Goal: Navigation & Orientation: Find specific page/section

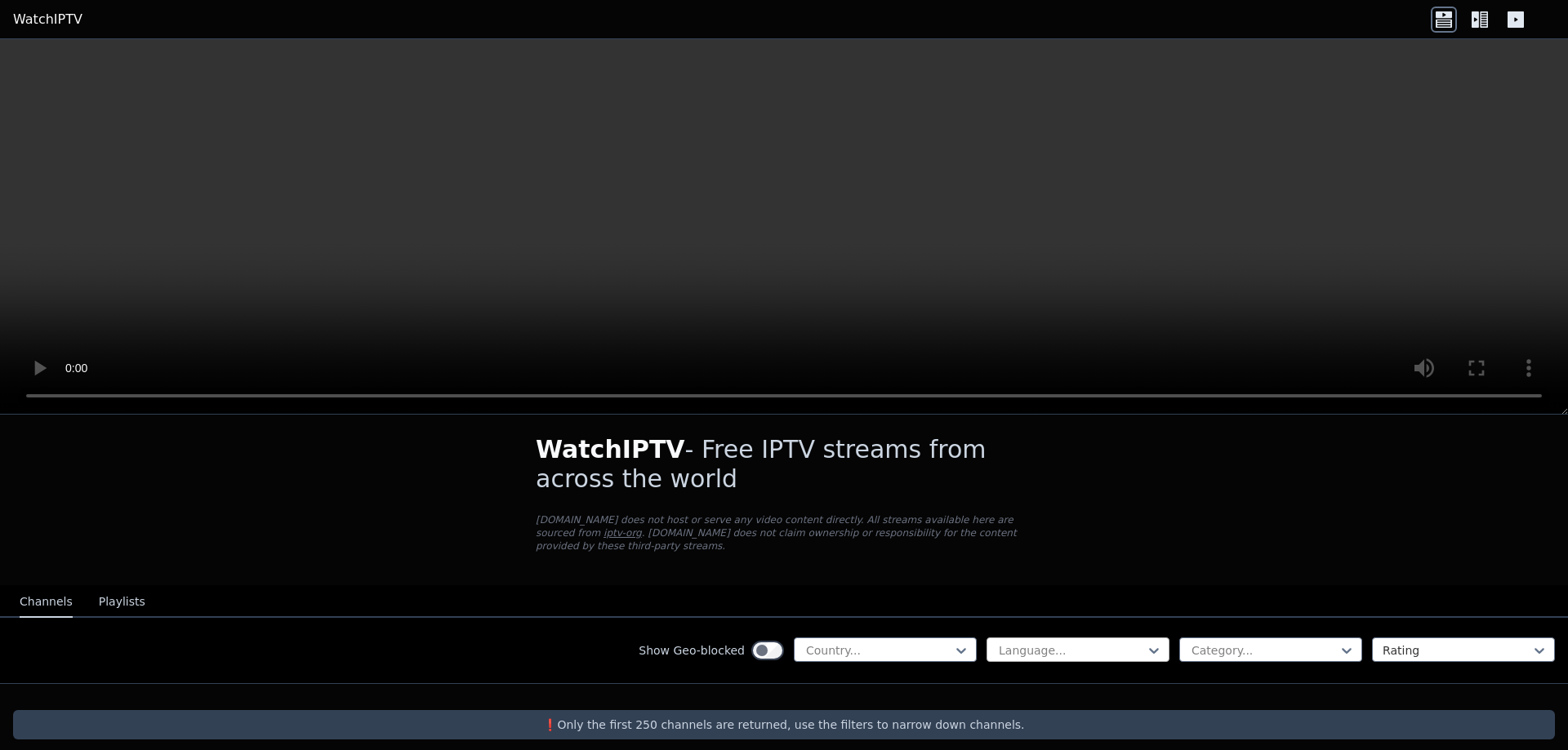
scroll to position [10, 0]
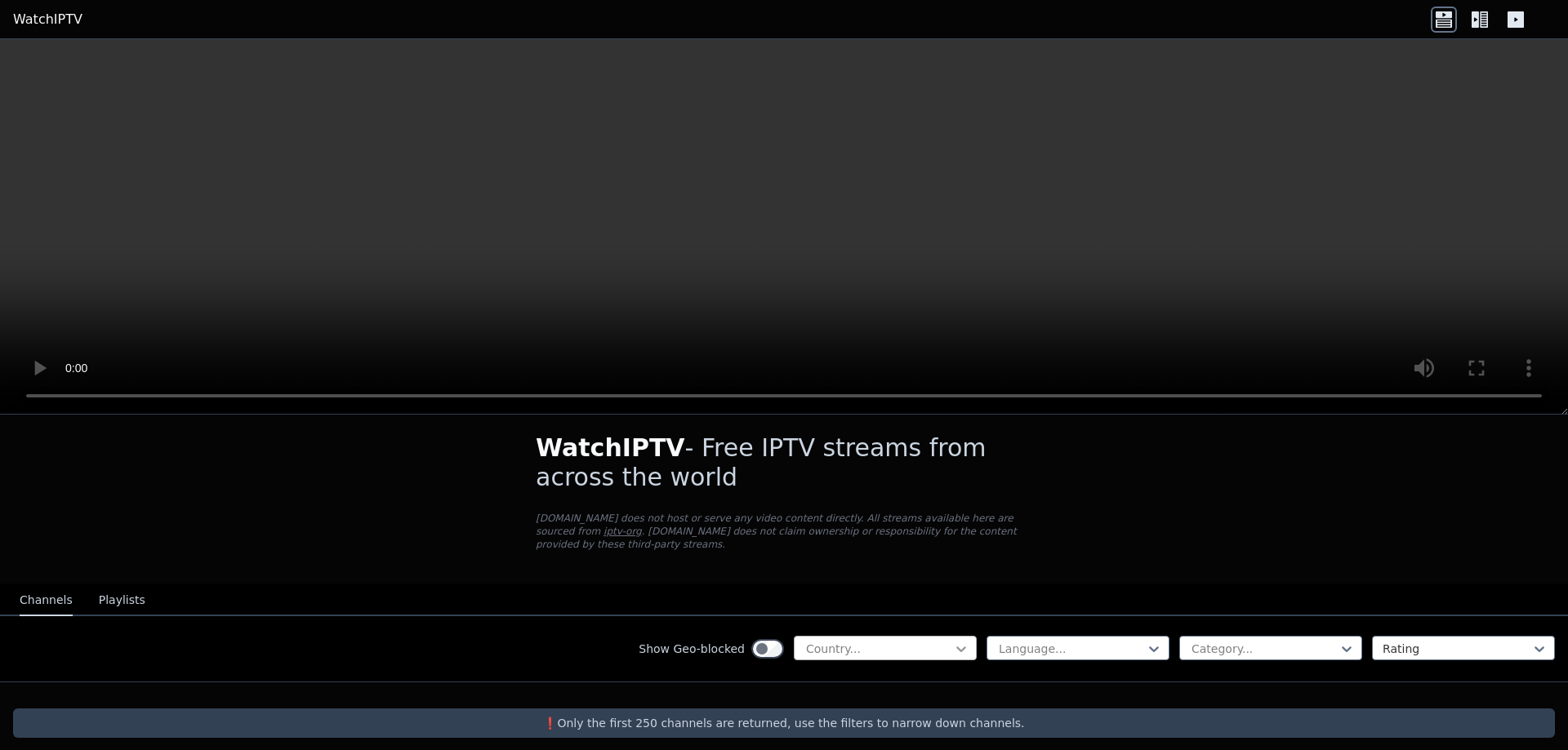
click at [953, 641] on icon at bounding box center [961, 649] width 17 height 17
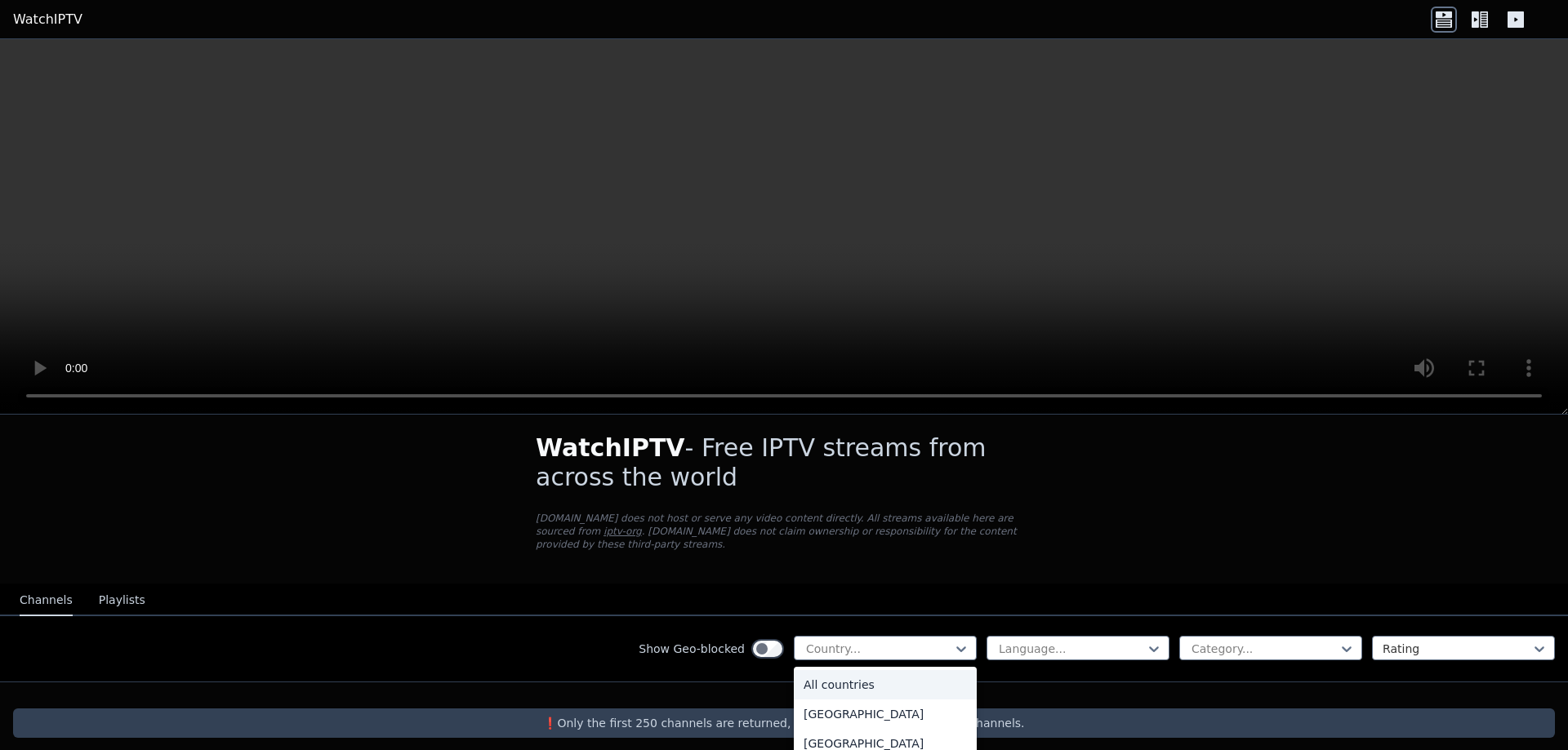
click at [893, 673] on div "All countries" at bounding box center [886, 685] width 183 height 30
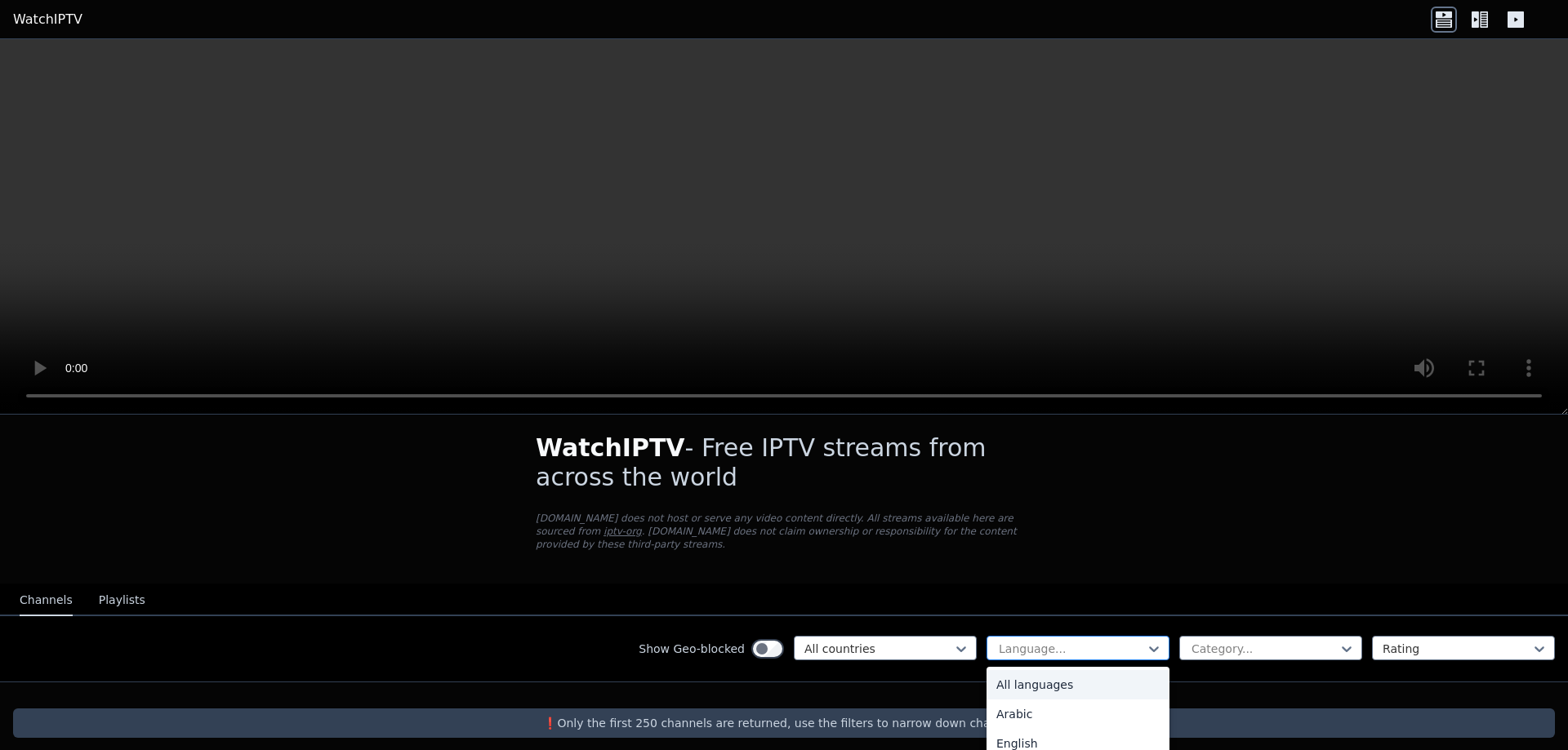
click at [1100, 641] on div at bounding box center [1071, 649] width 149 height 17
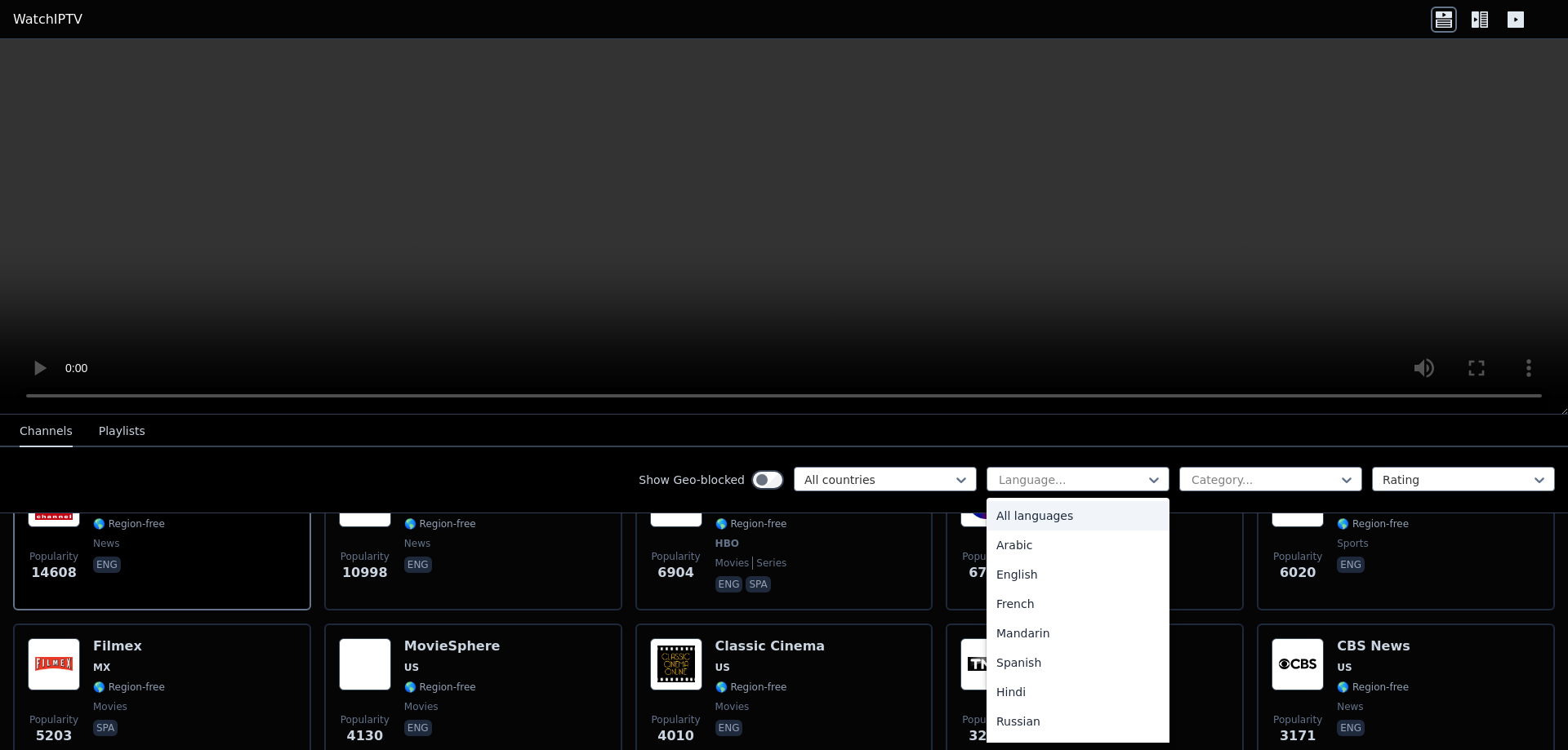
click at [1031, 522] on div "All languages" at bounding box center [1078, 516] width 183 height 30
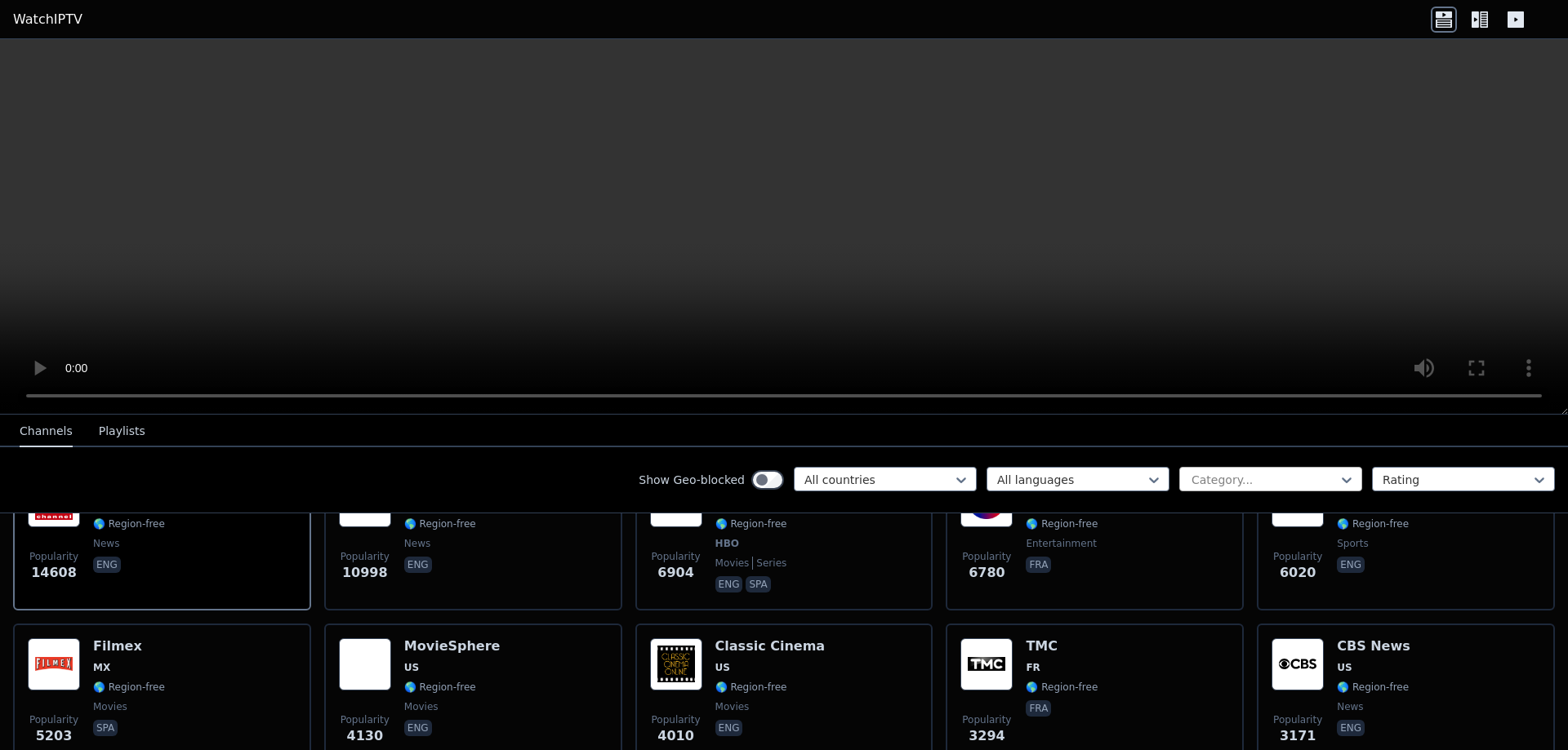
click at [1224, 482] on div at bounding box center [1263, 480] width 149 height 17
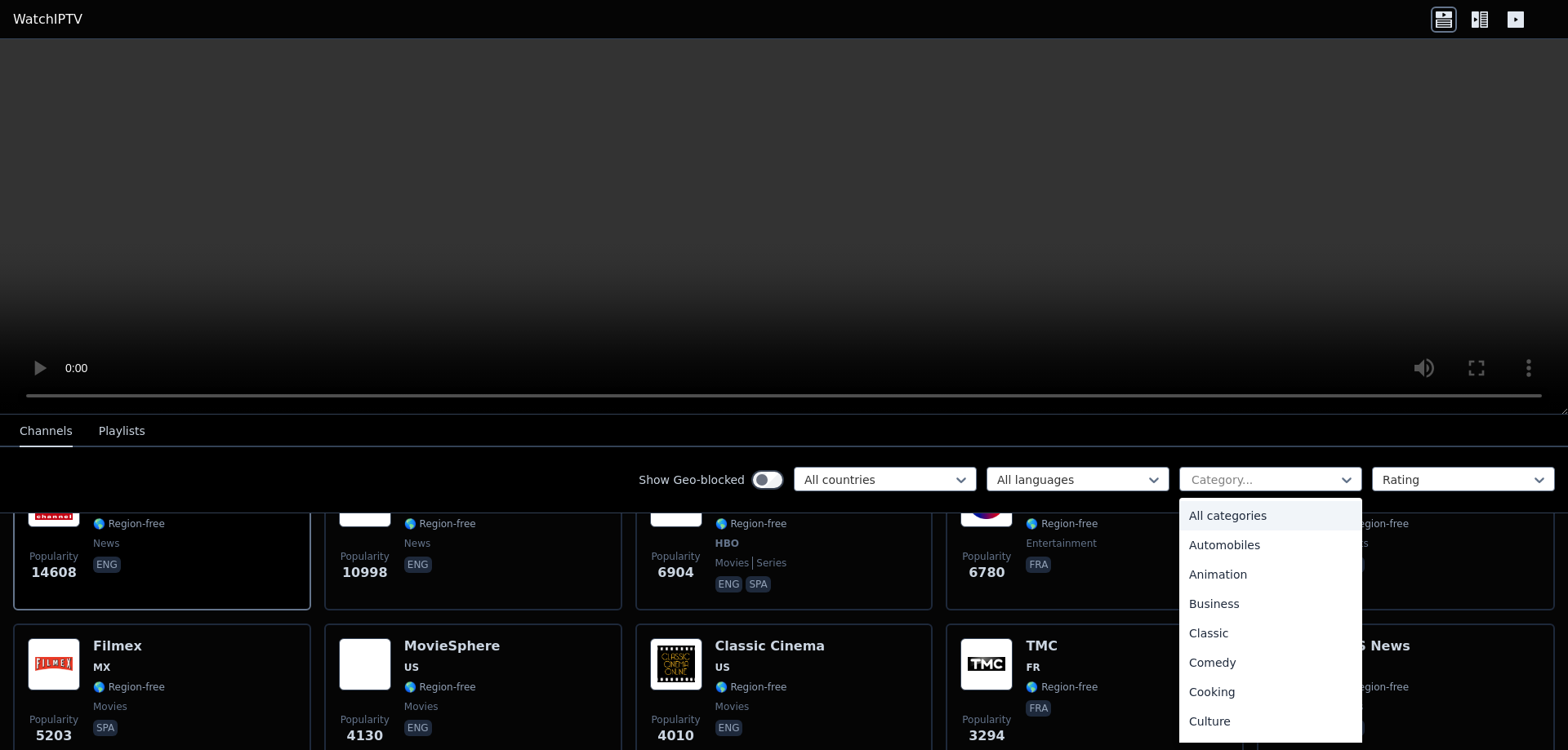
click at [1221, 512] on div "All categories" at bounding box center [1271, 516] width 183 height 30
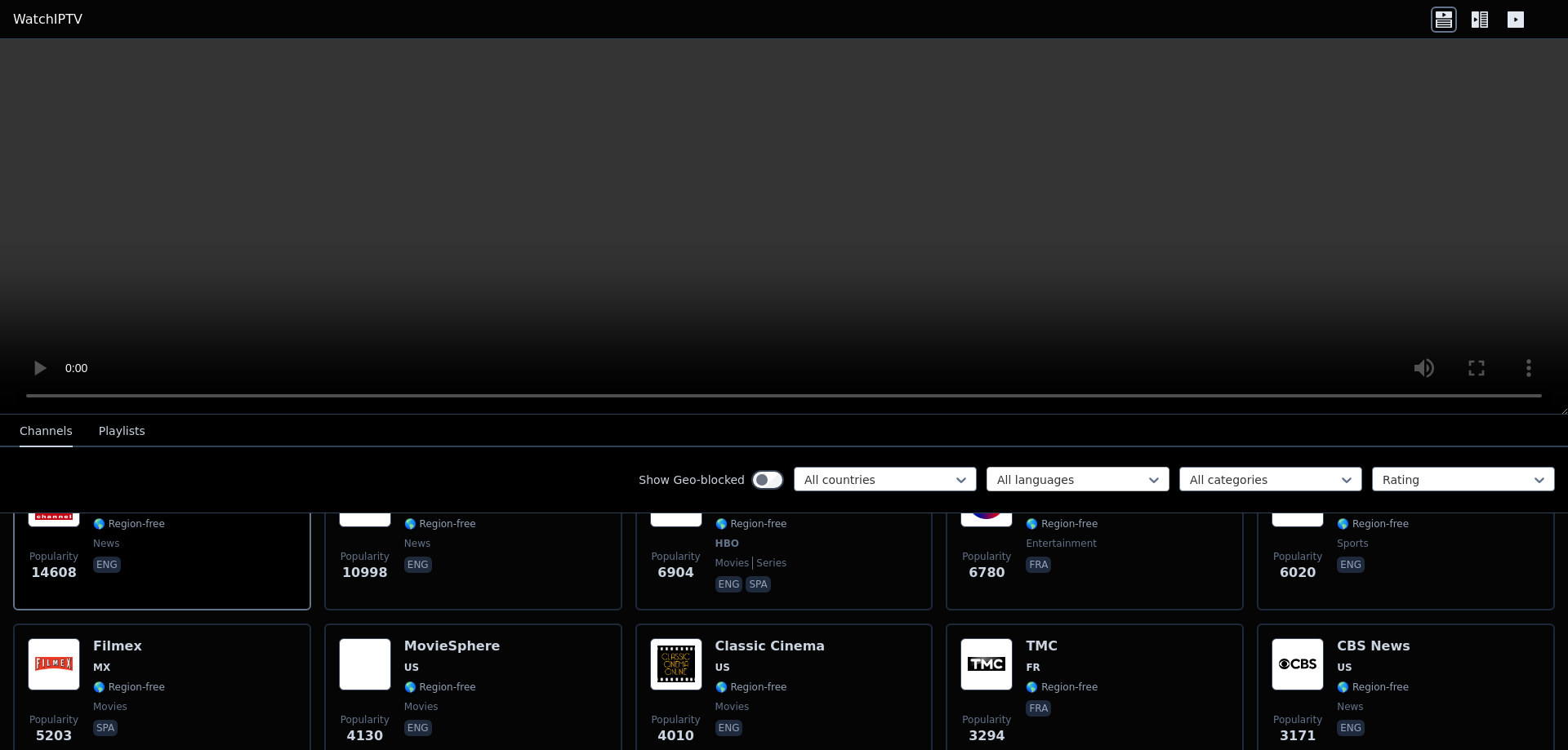
click at [1115, 479] on div at bounding box center [1071, 480] width 149 height 17
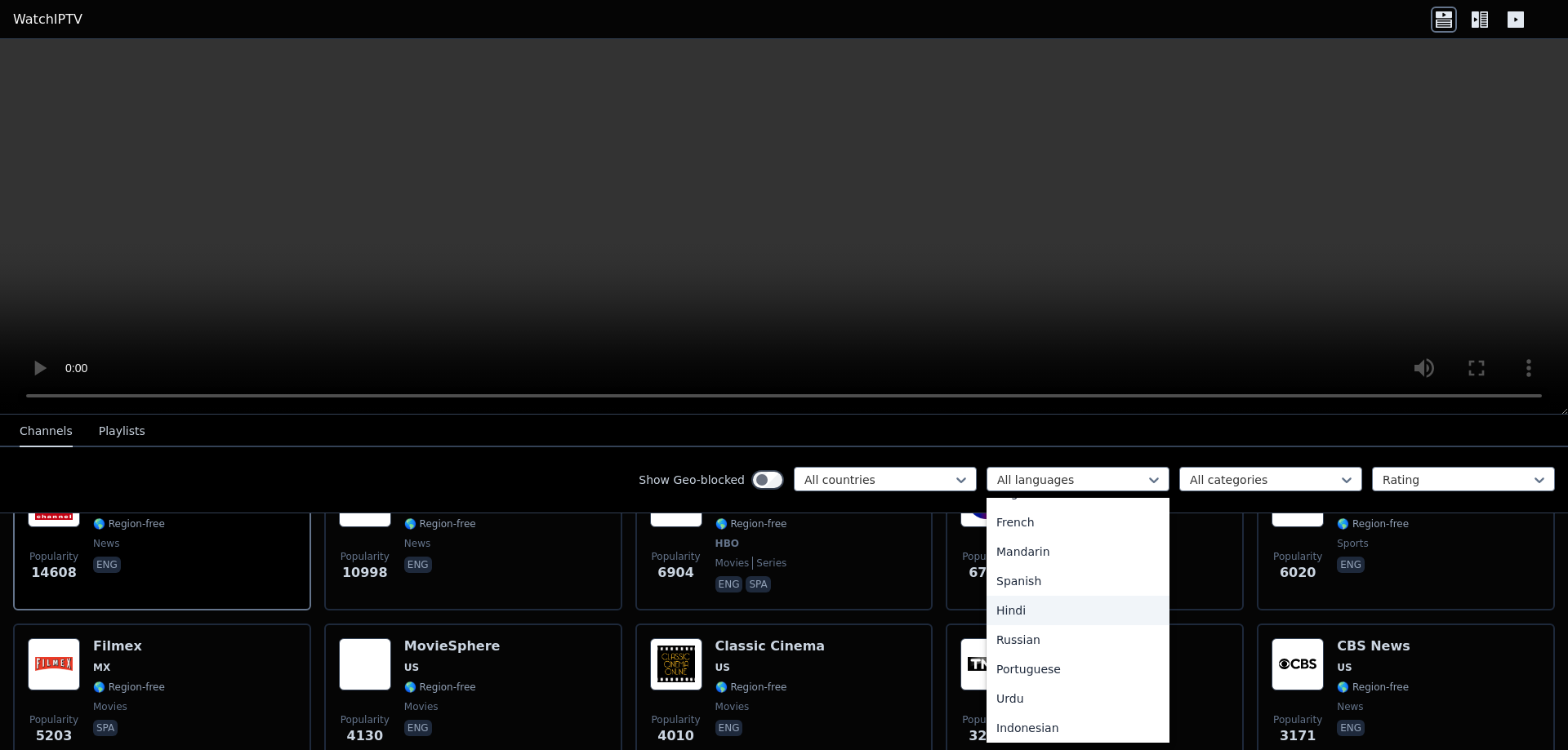
scroll to position [163, 0]
click at [1020, 677] on div "Bengali" at bounding box center [1078, 676] width 183 height 30
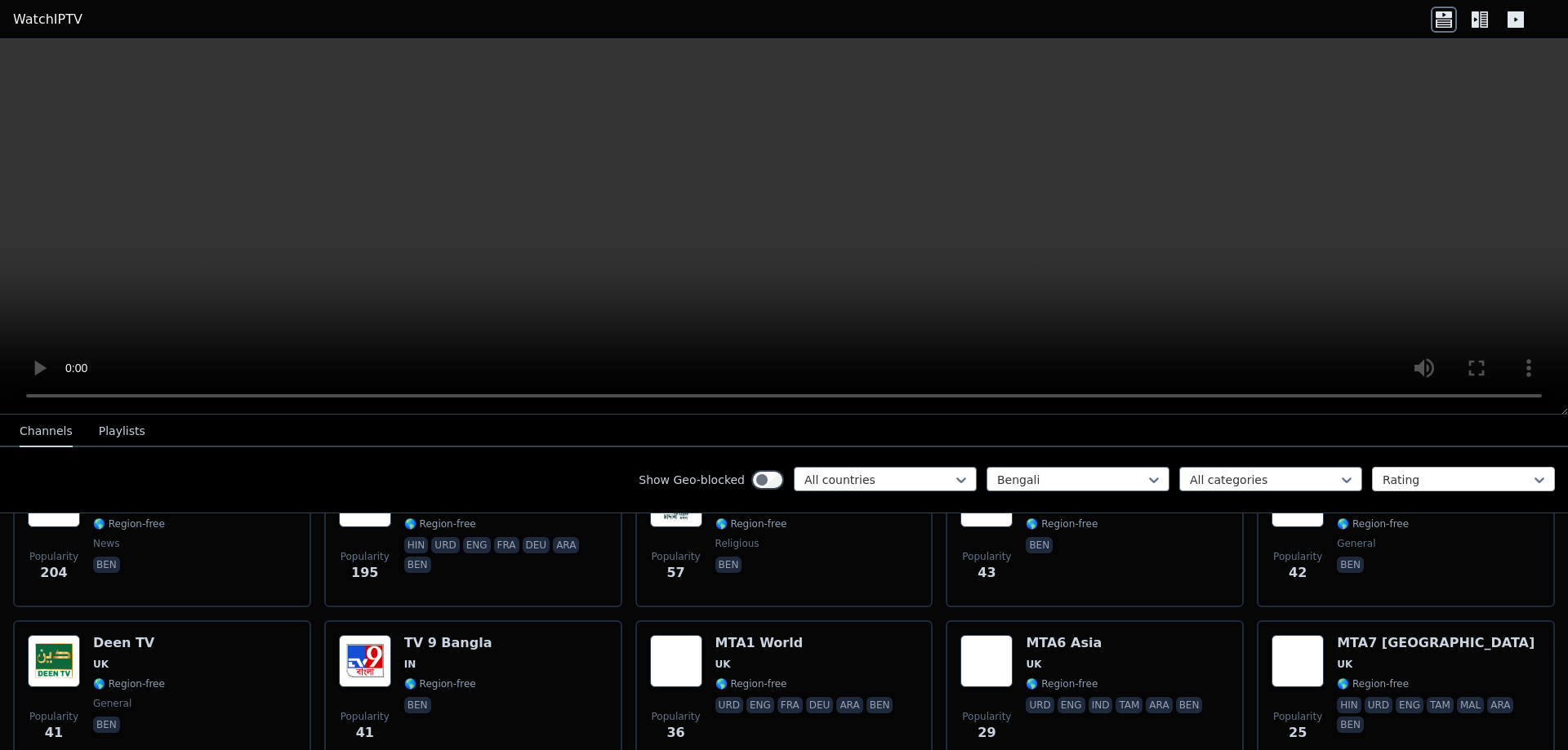
click at [1400, 483] on div at bounding box center [1457, 480] width 149 height 17
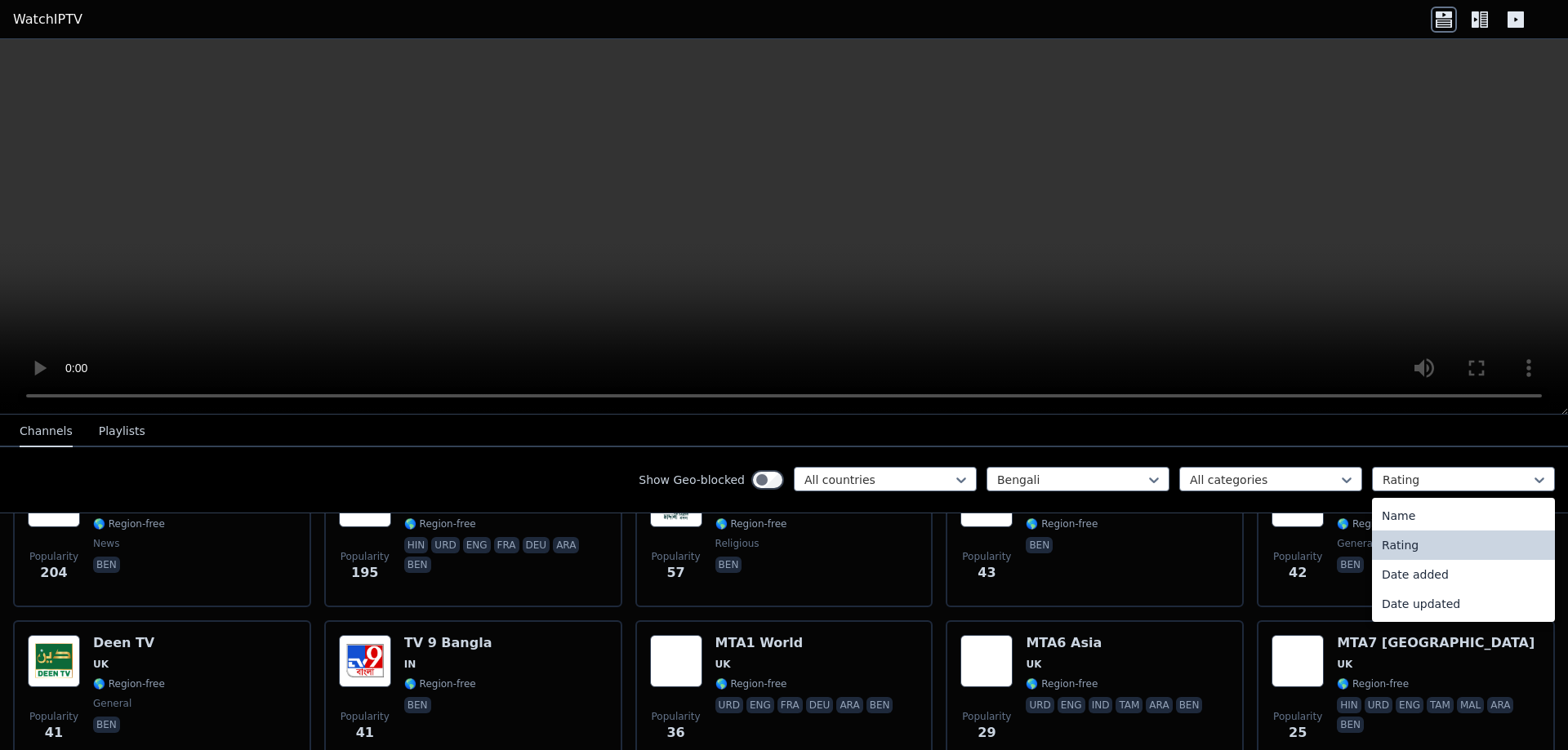
click at [1400, 549] on div "Rating" at bounding box center [1463, 545] width 183 height 30
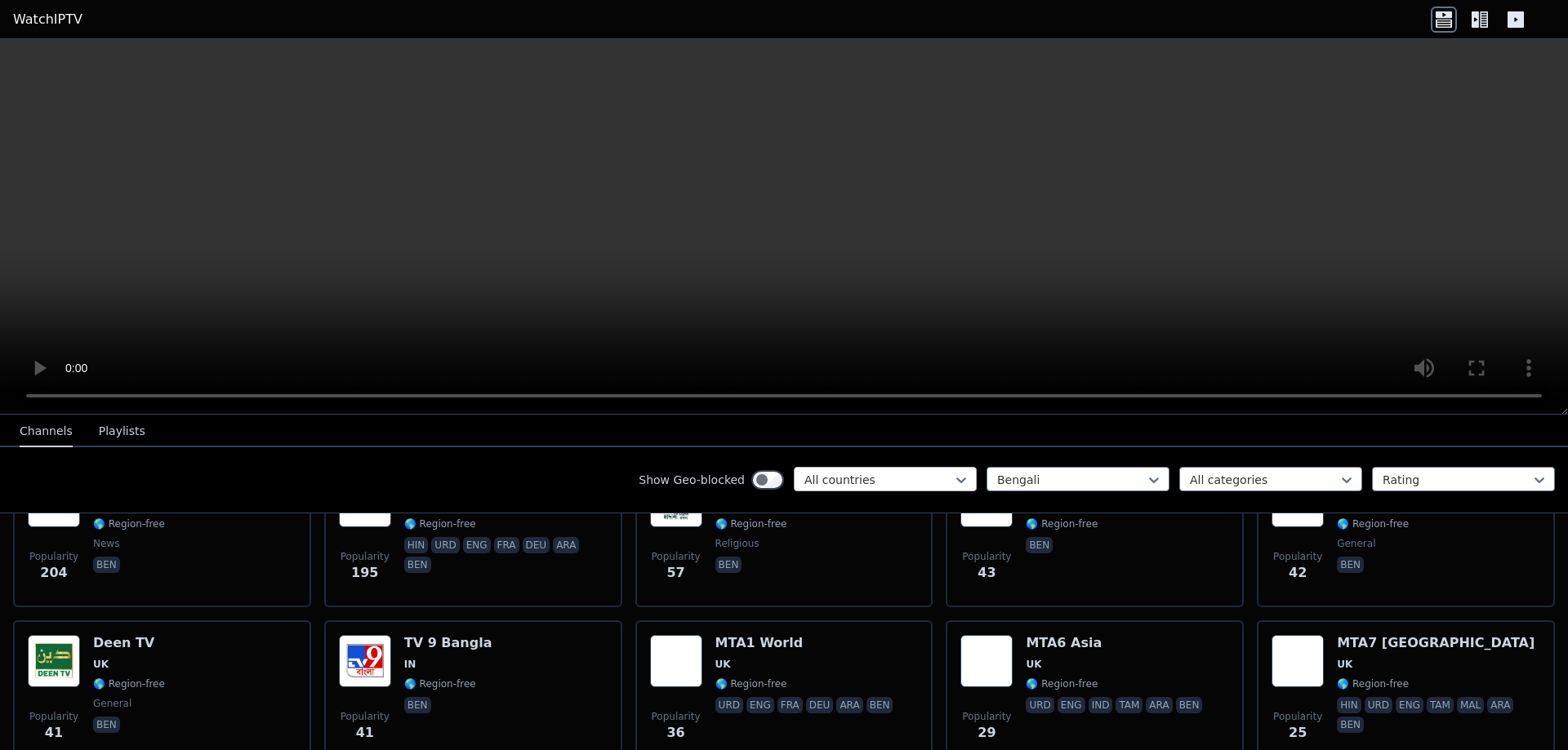
click at [846, 480] on div at bounding box center [879, 480] width 149 height 17
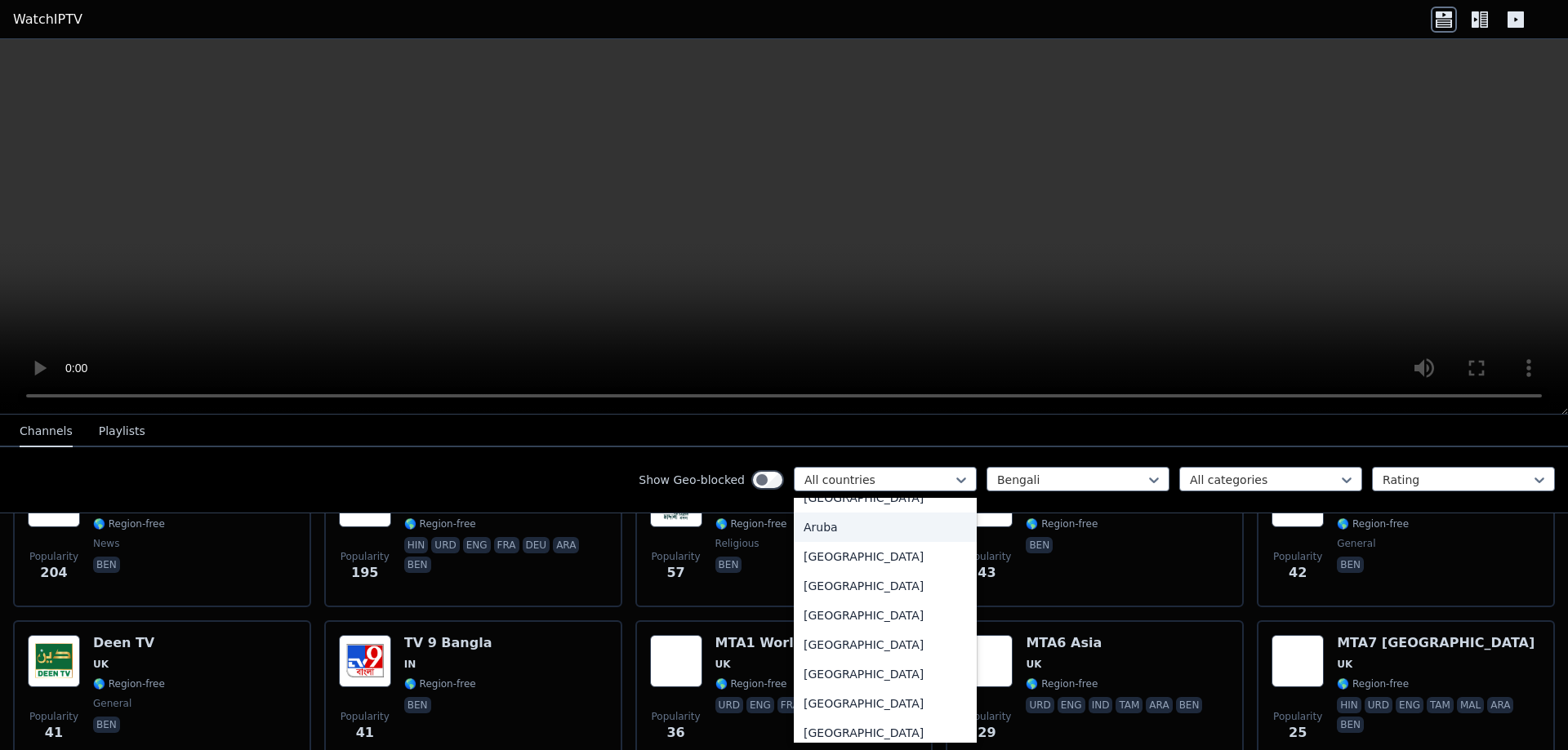
scroll to position [245, 0]
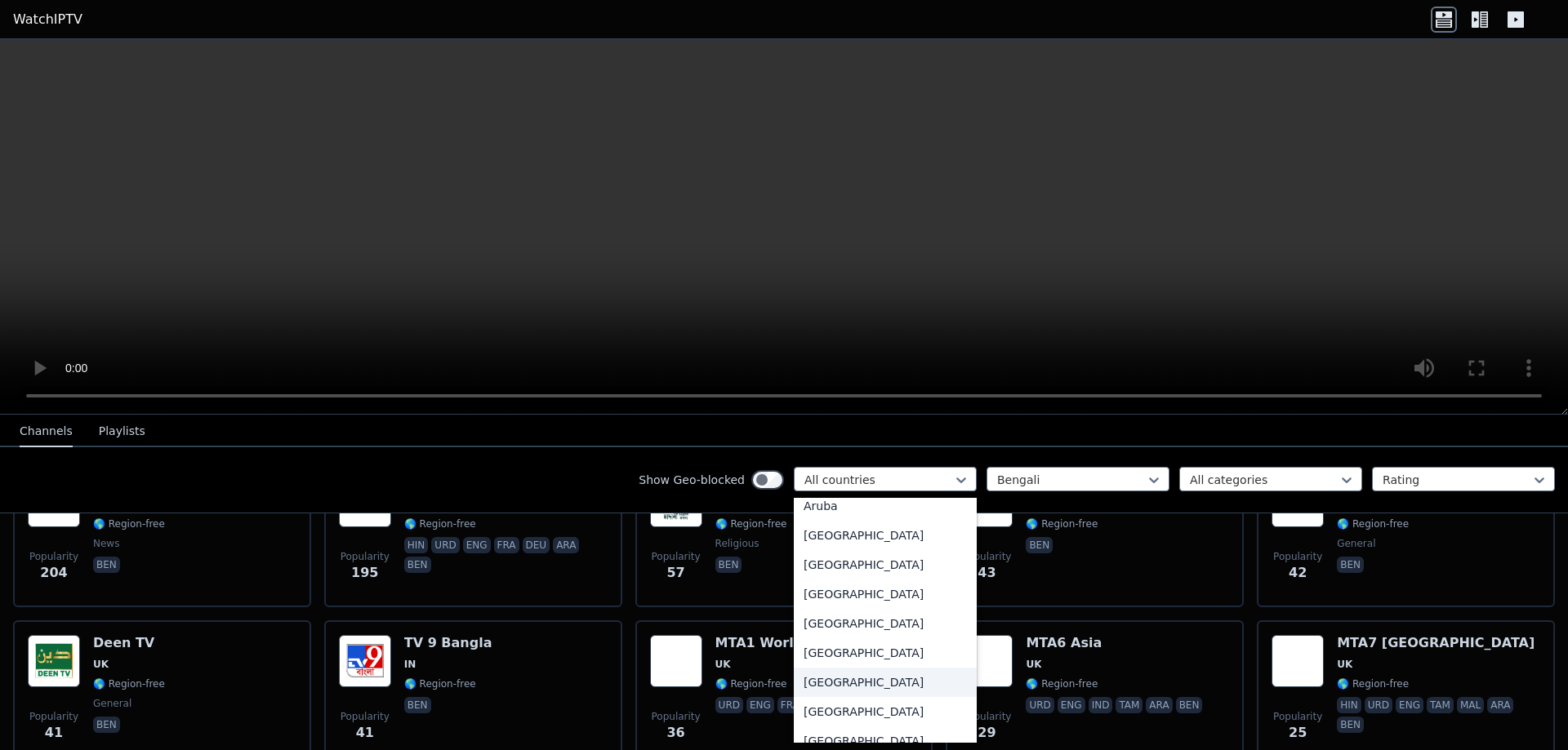
click at [867, 682] on div "[GEOGRAPHIC_DATA]" at bounding box center [886, 682] width 183 height 30
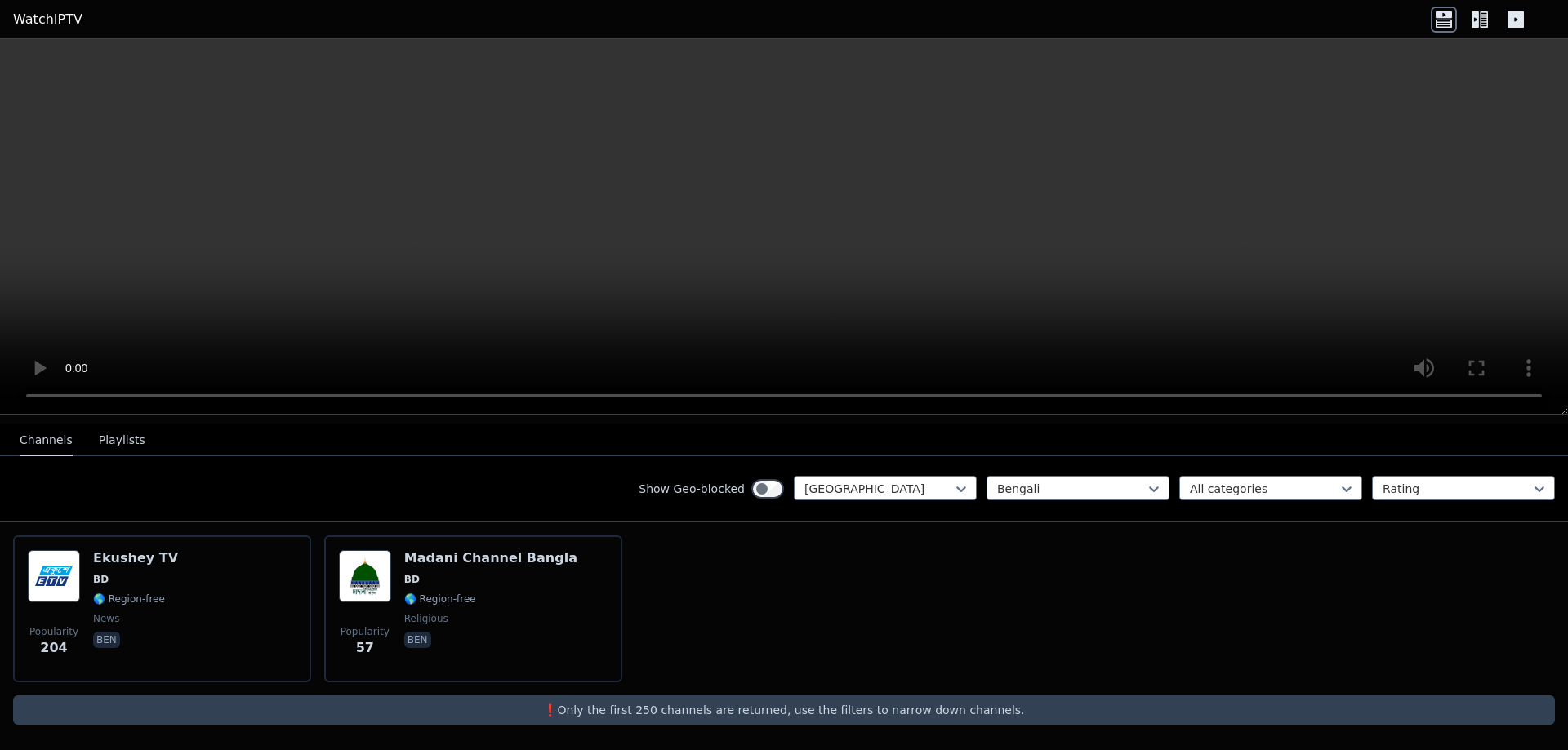
scroll to position [157, 0]
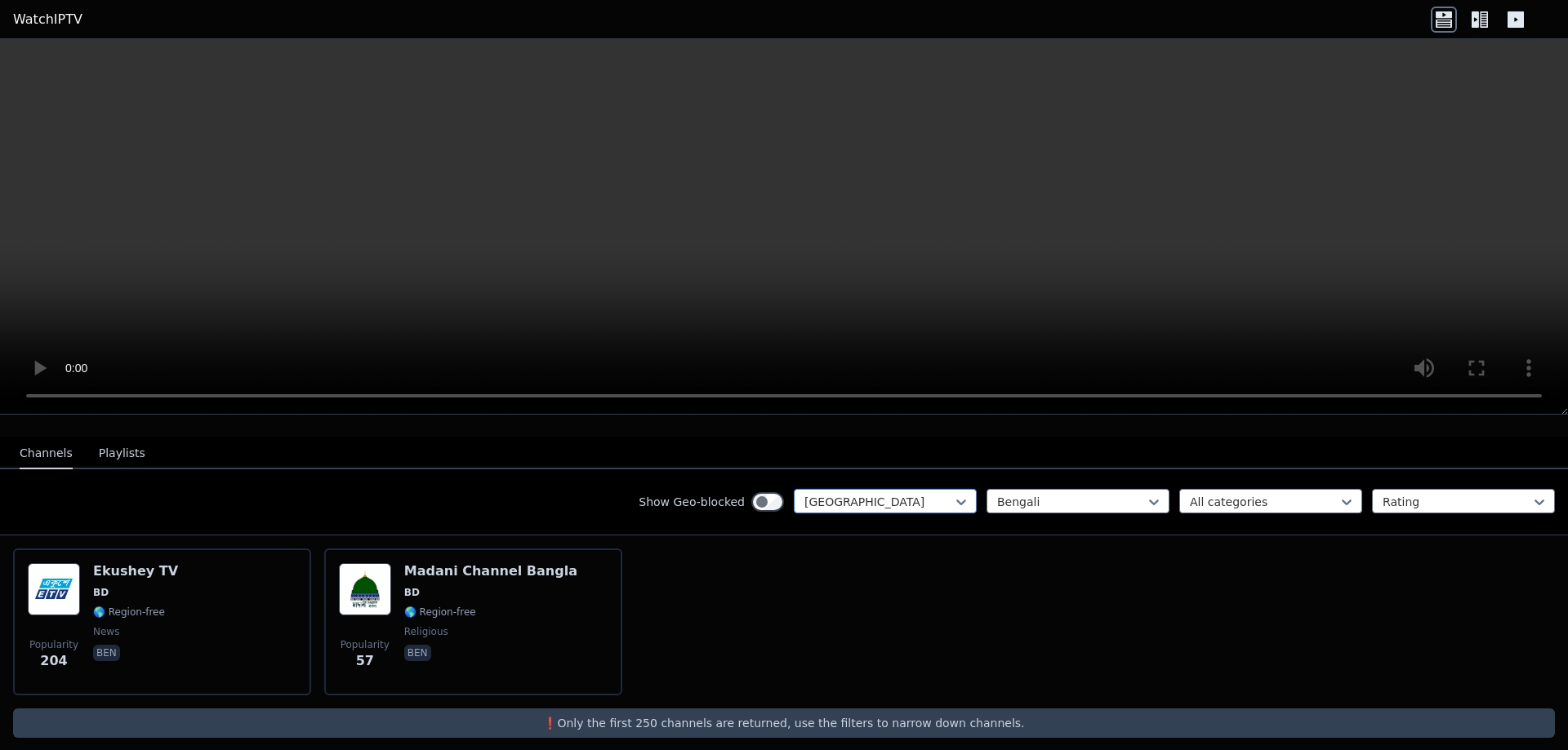
click at [865, 494] on div at bounding box center [879, 502] width 149 height 17
click at [422, 501] on div "Show Geo-blocked Bangladesh Bengali All categories Rating" at bounding box center [784, 502] width 1568 height 66
click at [1213, 494] on div at bounding box center [1263, 502] width 149 height 17
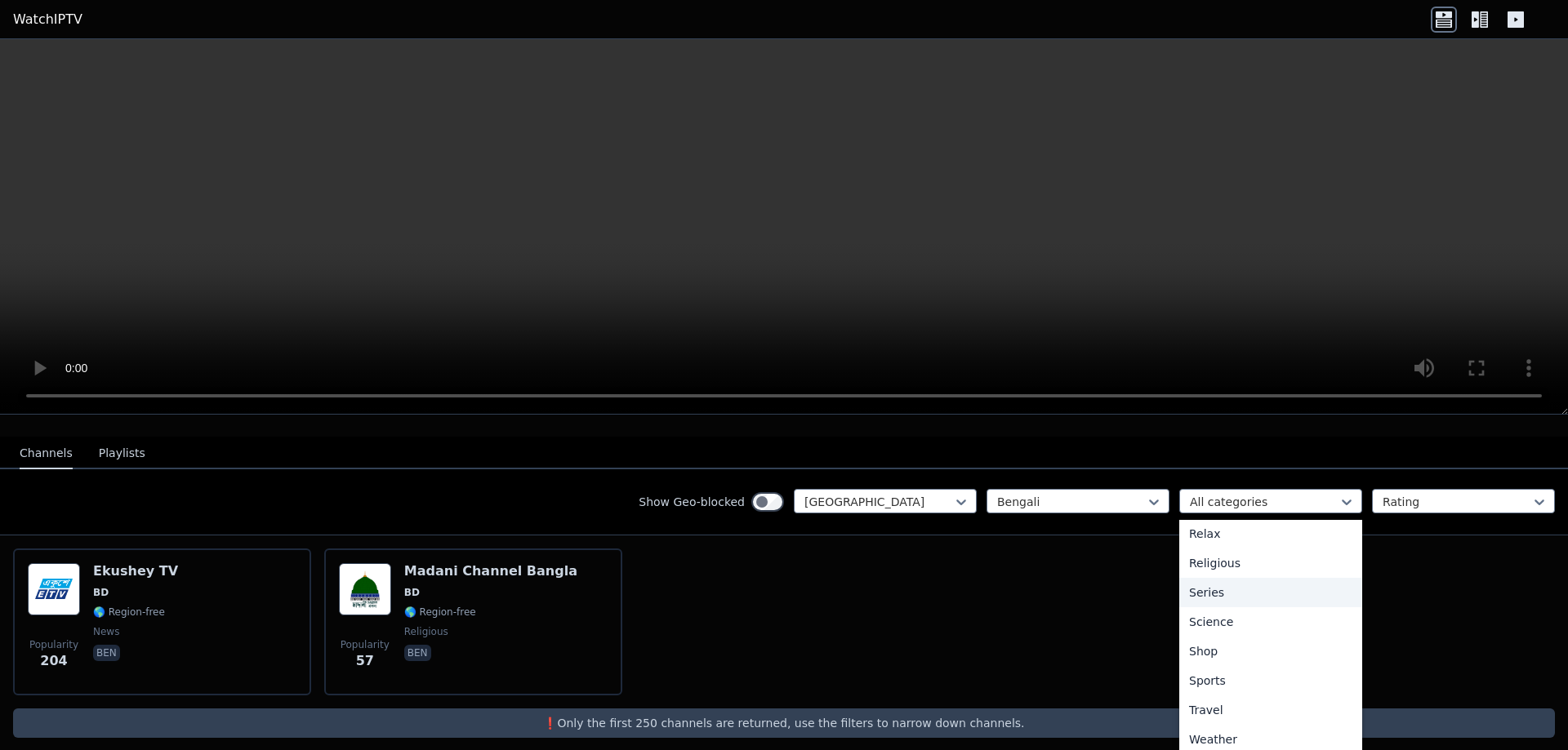
scroll to position [0, 0]
click at [1207, 526] on div "All categories" at bounding box center [1271, 538] width 183 height 30
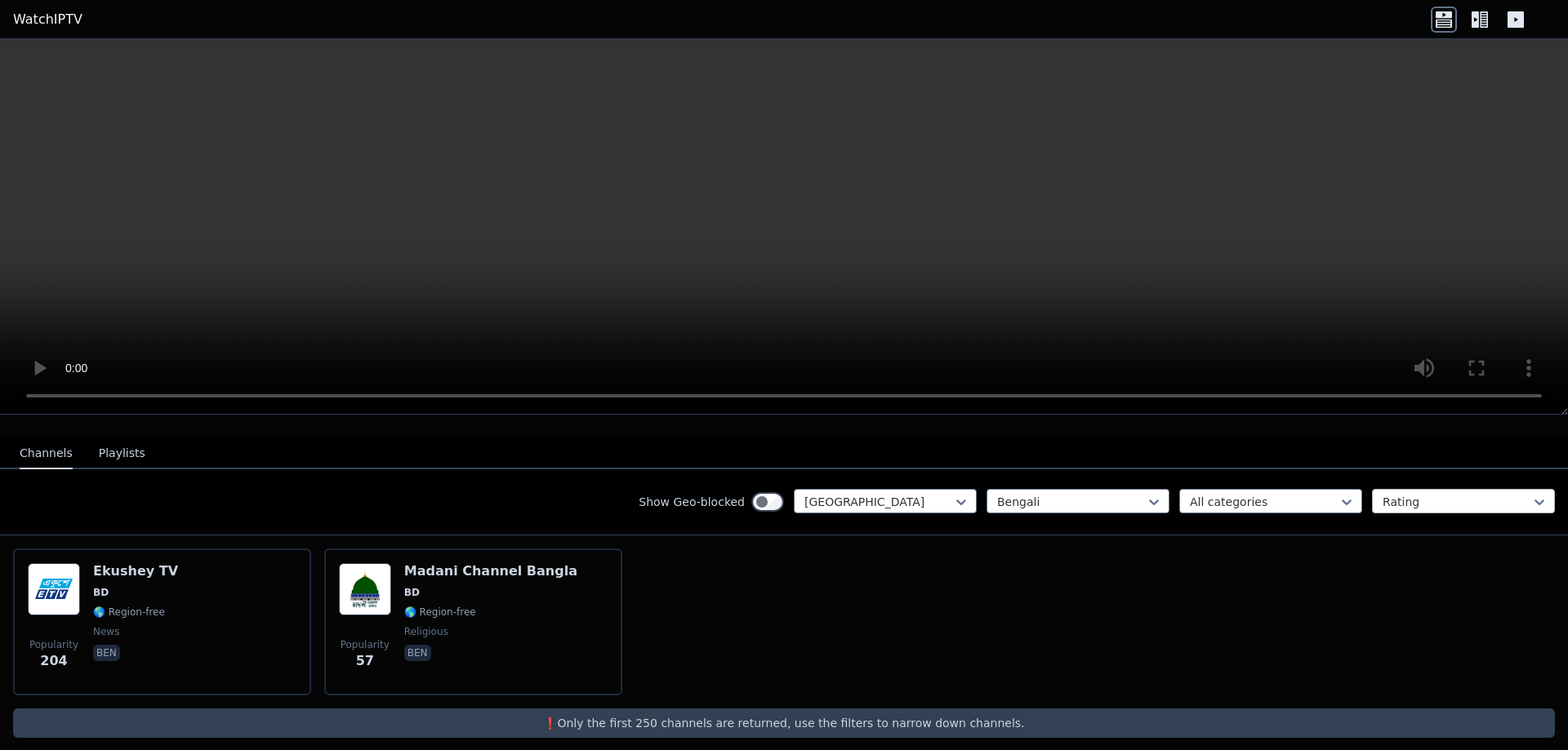
click at [1385, 496] on div at bounding box center [1457, 502] width 149 height 17
click at [1382, 495] on div at bounding box center [1457, 502] width 149 height 17
click at [826, 494] on div at bounding box center [879, 502] width 149 height 17
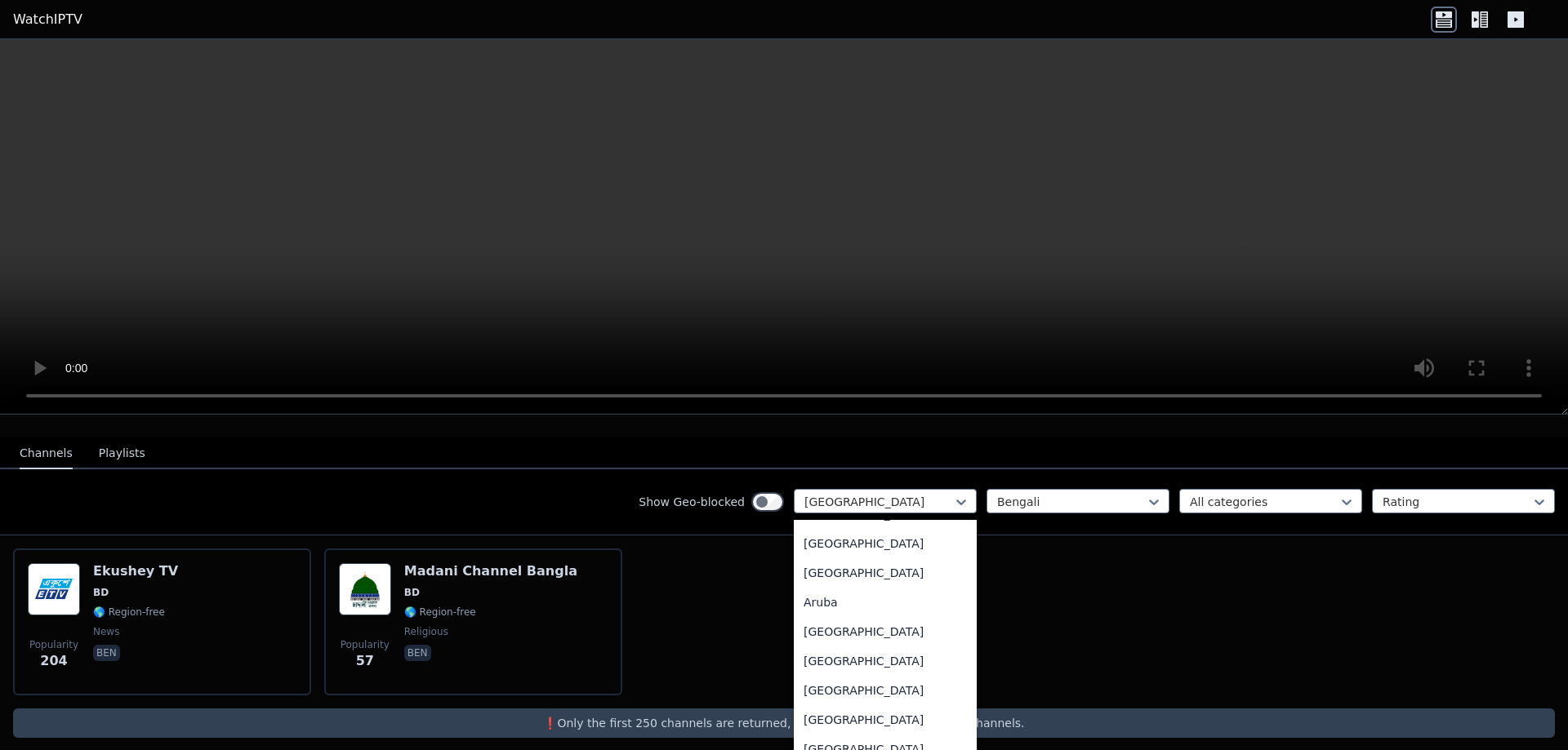
scroll to position [327, 0]
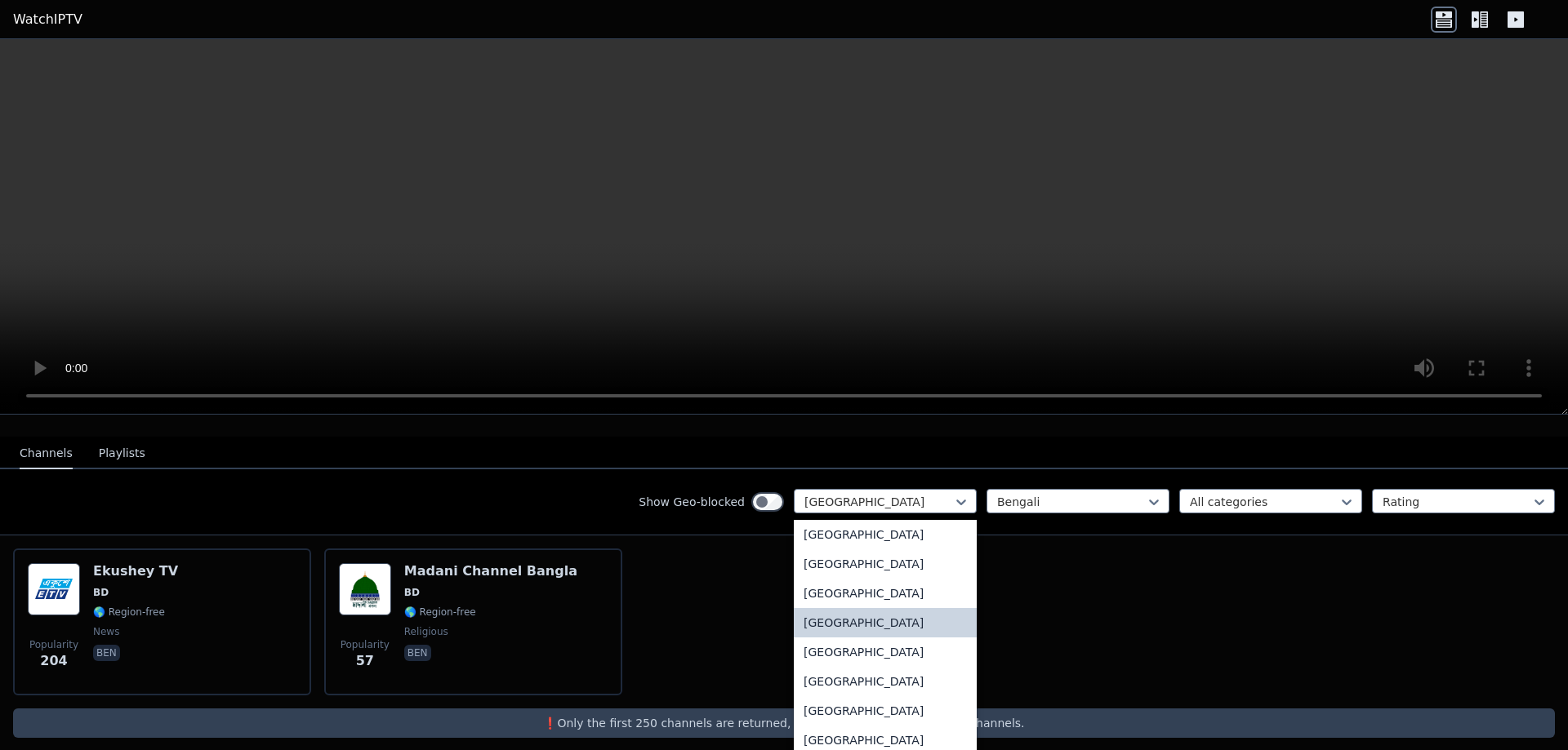
click at [874, 613] on div "[GEOGRAPHIC_DATA]" at bounding box center [886, 623] width 183 height 30
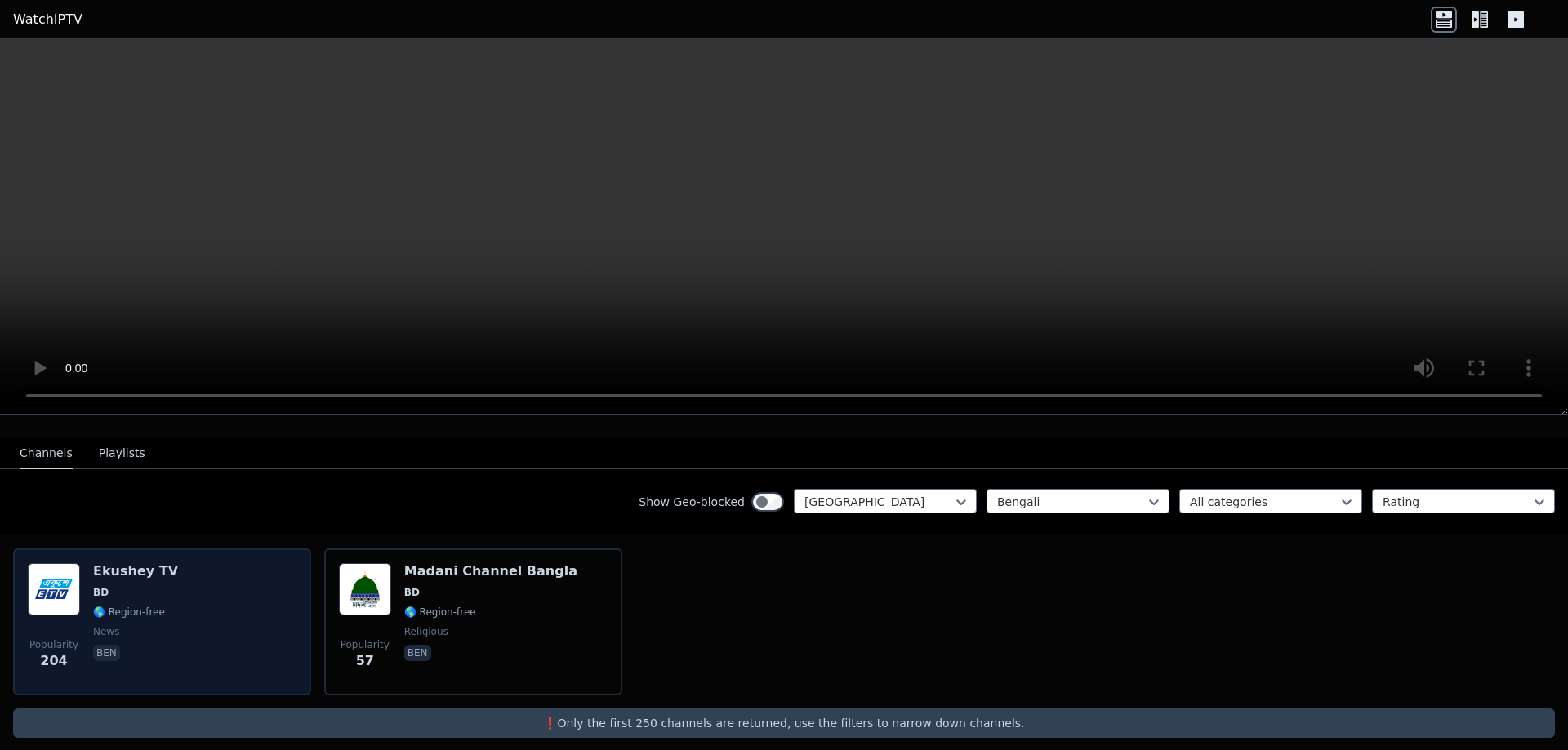
click at [126, 625] on span "news" at bounding box center [135, 632] width 85 height 13
